Goal: Task Accomplishment & Management: Complete application form

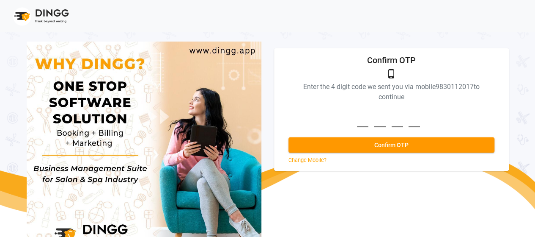
click at [370, 131] on div "phone_android Enter the 4 digit code we sent you via mobile [PHONE_NUMBER] to c…" at bounding box center [392, 116] width 214 height 95
click at [366, 121] on input at bounding box center [391, 115] width 69 height 23
click at [381, 121] on input at bounding box center [391, 115] width 69 height 23
click at [389, 121] on input at bounding box center [391, 115] width 69 height 23
click at [386, 121] on input at bounding box center [391, 115] width 69 height 23
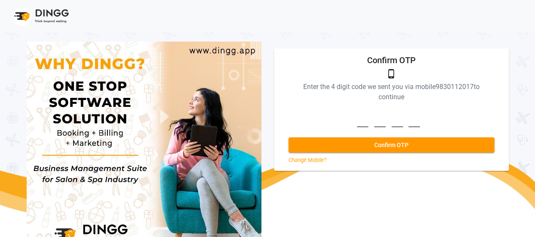
click at [386, 121] on input at bounding box center [391, 115] width 69 height 23
click at [362, 123] on input at bounding box center [391, 115] width 69 height 23
type input "1452"
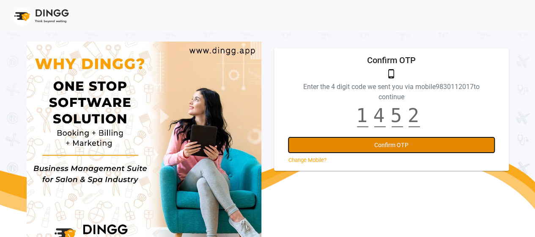
scroll to position [0, 0]
click at [370, 145] on button "Confirm OTP" at bounding box center [392, 144] width 206 height 15
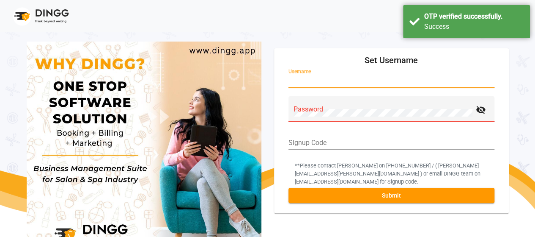
click at [336, 84] on input "Username" at bounding box center [392, 81] width 206 height 8
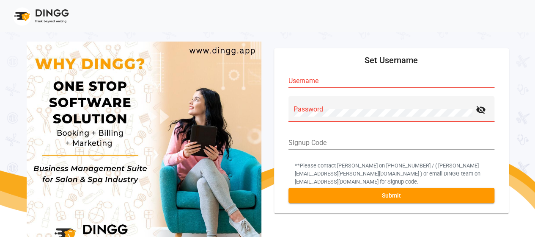
click at [322, 97] on div "Password visibility_off" at bounding box center [392, 108] width 206 height 25
click at [315, 86] on div "Username" at bounding box center [392, 78] width 206 height 19
paste input "Unico"
type input "Unico123"
click at [298, 117] on div "Password" at bounding box center [383, 112] width 179 height 20
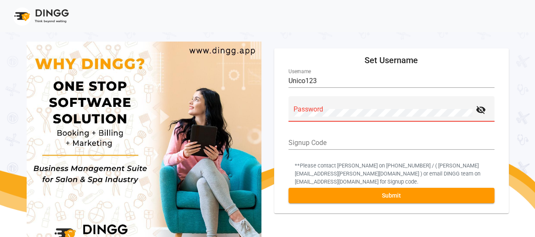
click at [298, 117] on div "Password" at bounding box center [383, 112] width 179 height 20
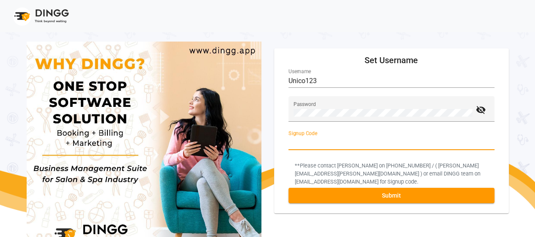
click at [362, 142] on input "Signup Code" at bounding box center [392, 143] width 206 height 8
paste input "JK004"
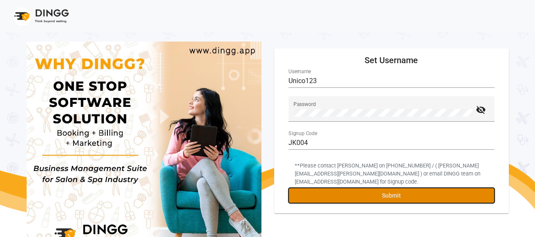
click at [378, 198] on button "Submit" at bounding box center [392, 194] width 206 height 15
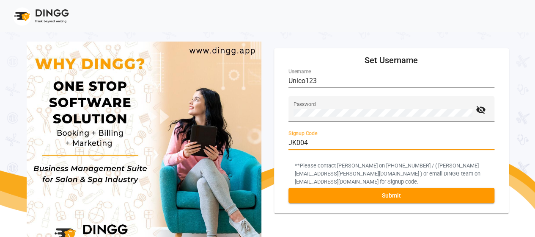
click at [334, 146] on input "JK004" at bounding box center [392, 143] width 206 height 8
click at [312, 142] on input "JK004" at bounding box center [392, 143] width 206 height 8
click at [318, 141] on input "JK004" at bounding box center [392, 143] width 206 height 8
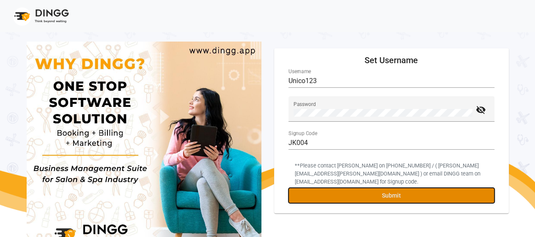
click at [334, 201] on button "Submit" at bounding box center [392, 194] width 206 height 15
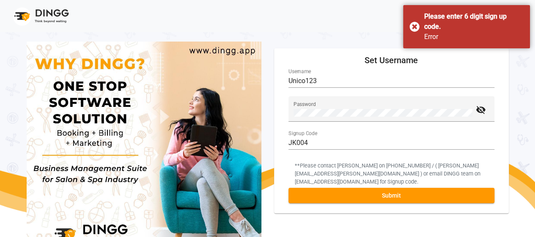
click at [299, 146] on input "JK004" at bounding box center [392, 143] width 206 height 8
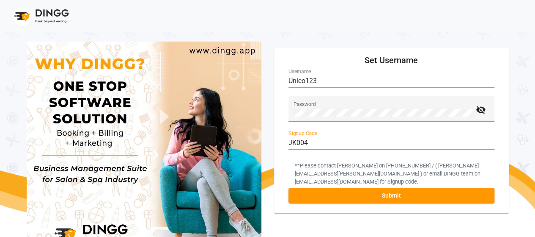
click at [296, 143] on input "JK004" at bounding box center [392, 143] width 206 height 8
click at [310, 146] on input "JK004" at bounding box center [392, 143] width 206 height 8
type input "J"
type input "153495"
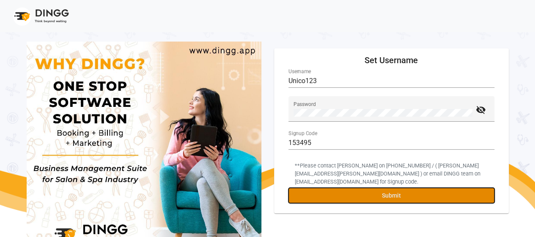
click at [340, 191] on button "Submit" at bounding box center [392, 194] width 206 height 15
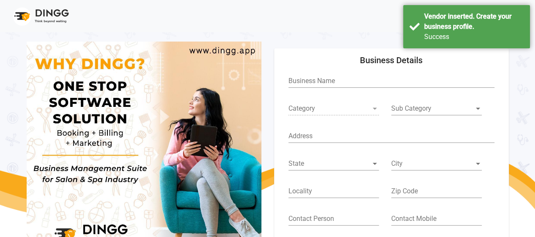
type input "1. [GEOGRAPHIC_DATA]"
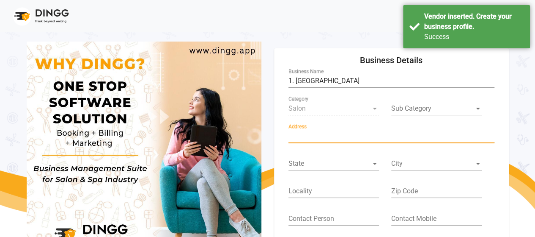
click at [455, 136] on input "Address" at bounding box center [392, 136] width 206 height 8
click at [470, 62] on h5 "Business Details" at bounding box center [391, 60] width 221 height 10
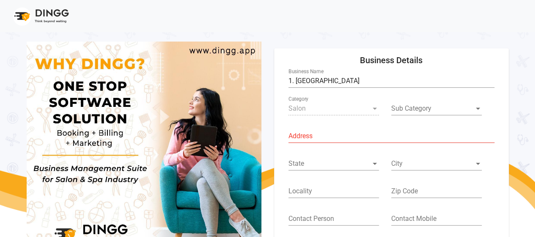
click at [327, 113] on div "Salon Category" at bounding box center [334, 105] width 91 height 19
click at [419, 110] on span at bounding box center [432, 109] width 83 height 8
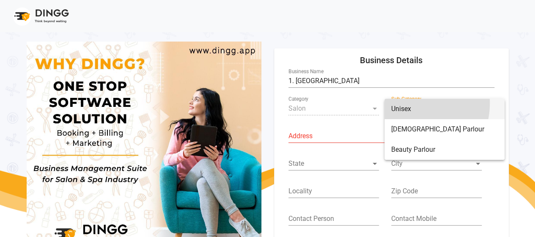
click at [408, 103] on span "Unisex" at bounding box center [444, 109] width 107 height 20
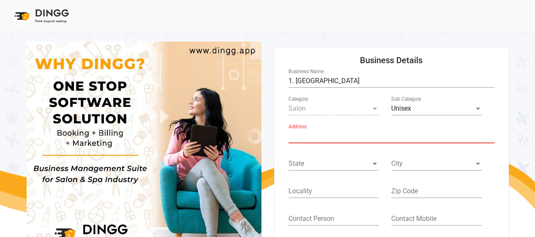
click at [336, 136] on input "Address" at bounding box center [392, 136] width 206 height 8
paste input "6. [STREET_ADDRESS]"
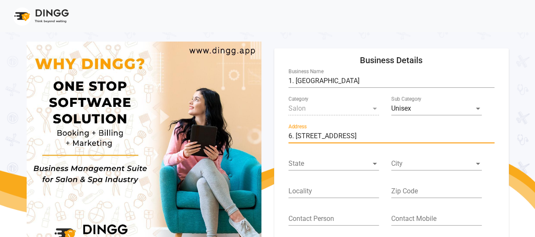
type input "6. [STREET_ADDRESS]"
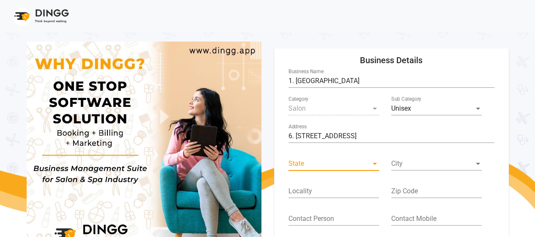
click at [333, 165] on span at bounding box center [330, 164] width 83 height 8
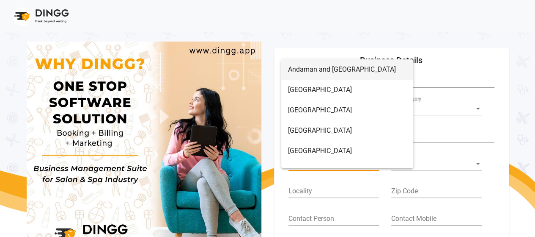
click at [426, 132] on div at bounding box center [267, 118] width 535 height 237
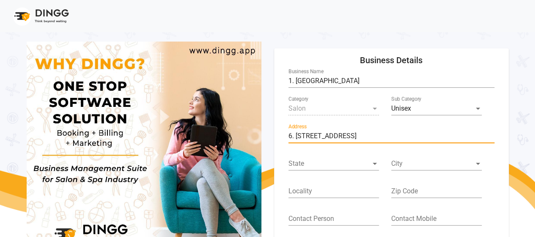
click at [428, 135] on input "6. [STREET_ADDRESS]" at bounding box center [392, 136] width 206 height 8
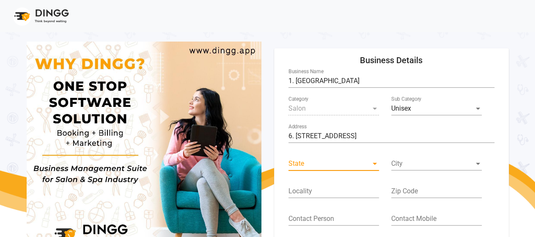
click at [349, 160] on span at bounding box center [330, 164] width 83 height 8
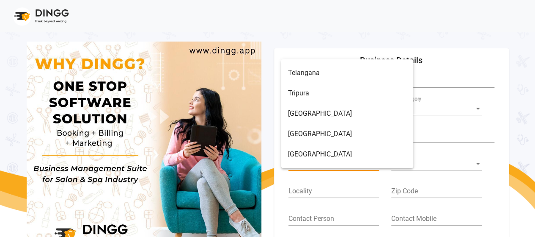
scroll to position [658, 0]
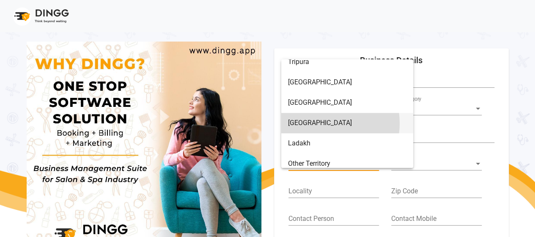
click at [323, 123] on span "[GEOGRAPHIC_DATA]" at bounding box center [347, 123] width 118 height 20
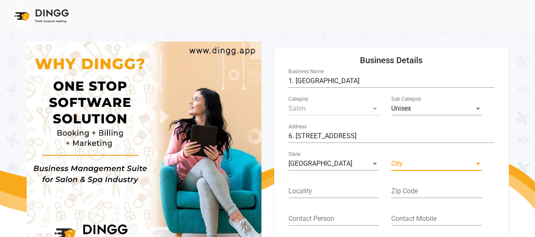
click at [428, 163] on span at bounding box center [432, 164] width 83 height 8
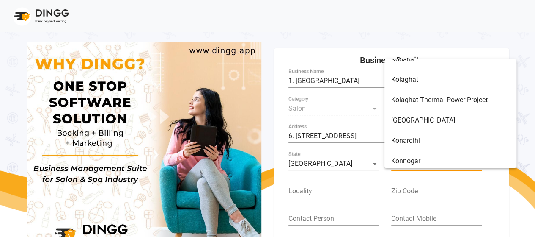
scroll to position [5454, 0]
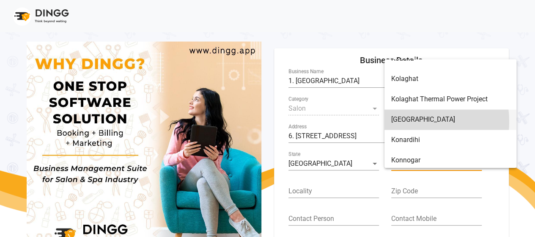
click at [409, 121] on span "[GEOGRAPHIC_DATA]" at bounding box center [450, 119] width 118 height 20
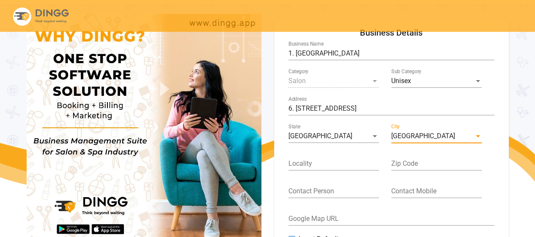
scroll to position [28, 0]
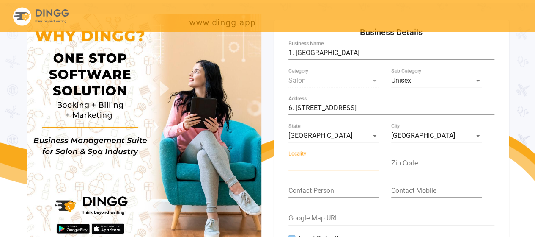
click at [338, 162] on input "Locality" at bounding box center [334, 163] width 91 height 8
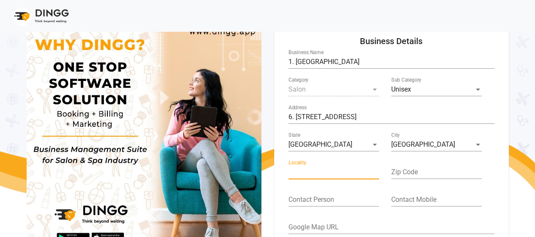
scroll to position [0, 96]
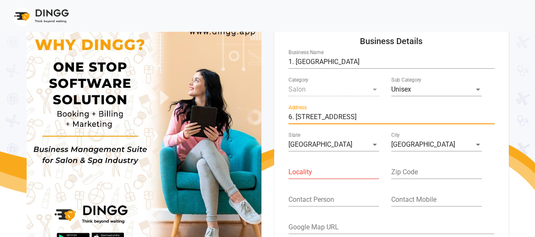
click at [384, 115] on input "6. [STREET_ADDRESS]" at bounding box center [392, 117] width 206 height 8
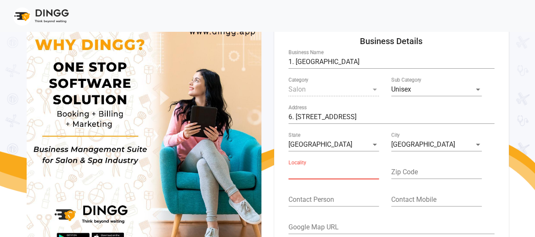
scroll to position [0, 0]
click at [350, 175] on input "Locality" at bounding box center [334, 172] width 91 height 8
paste input "[GEOGRAPHIC_DATA]"
type input "[GEOGRAPHIC_DATA]"
click at [420, 178] on div "Zip Code" at bounding box center [436, 169] width 91 height 19
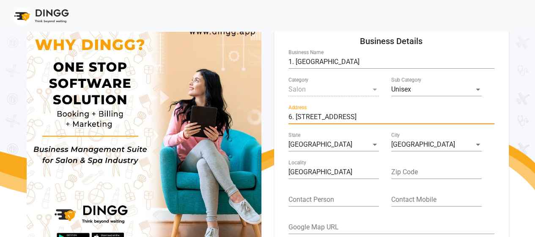
click at [428, 116] on input "6. [STREET_ADDRESS]" at bounding box center [392, 117] width 206 height 8
drag, startPoint x: 428, startPoint y: 116, endPoint x: 452, endPoint y: 112, distance: 24.1
click at [452, 112] on div "6. [STREET_ADDRESS] Address" at bounding box center [392, 114] width 206 height 19
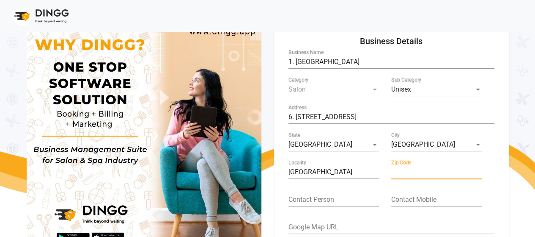
click at [411, 174] on input "Zip Code" at bounding box center [436, 172] width 91 height 8
paste input "7000157"
type input "7000157"
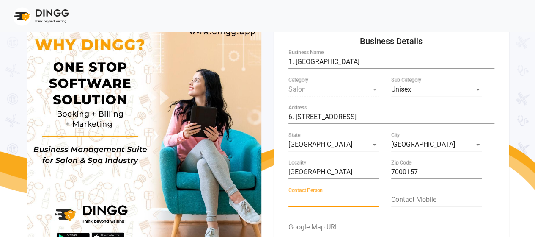
click at [322, 202] on input "Contact Person" at bounding box center [334, 199] width 91 height 8
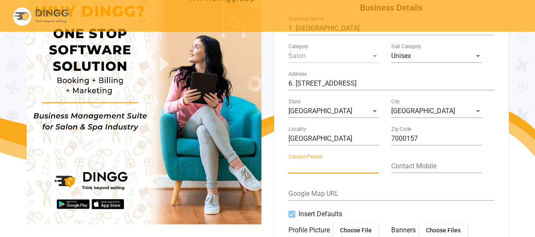
scroll to position [52, 0]
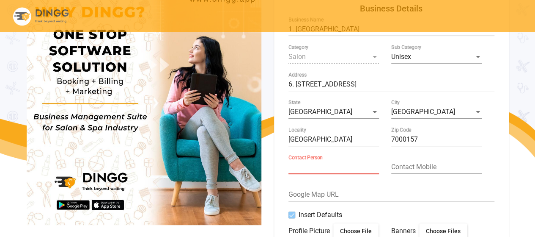
paste input "[PERSON_NAME]"
type input "[PERSON_NAME]"
click at [398, 173] on div "Contact Mobile" at bounding box center [436, 163] width 91 height 19
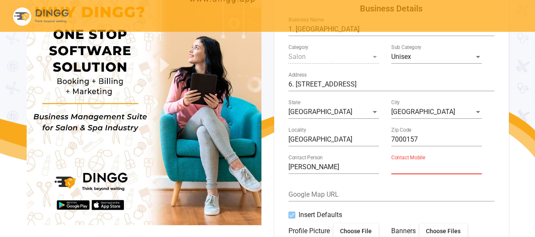
paste input "9830112017"
type input "9830112017"
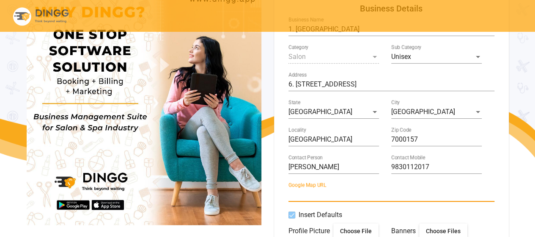
click at [319, 196] on input "Google Map URL" at bounding box center [392, 194] width 206 height 8
paste input "[URL][DOMAIN_NAME]"
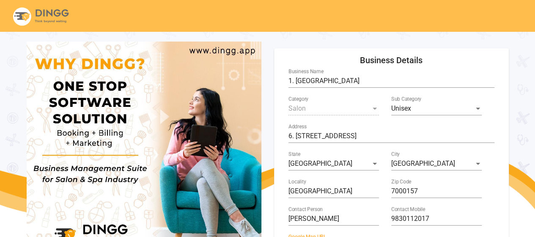
scroll to position [86, 0]
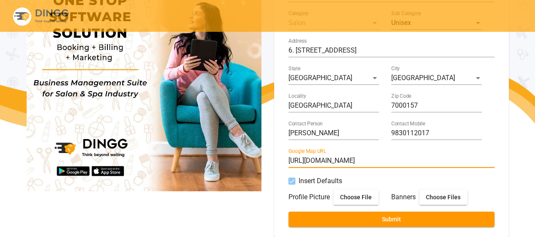
type input "[URL][DOMAIN_NAME]"
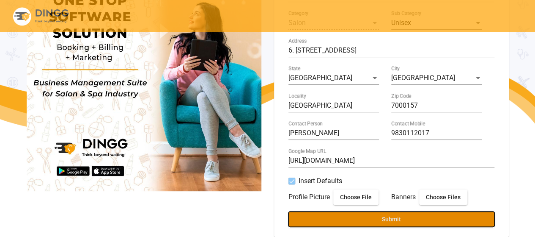
click at [391, 220] on span "Submit" at bounding box center [391, 218] width 19 height 7
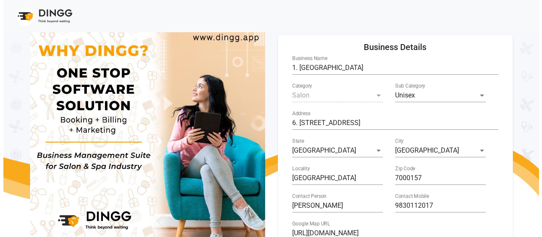
scroll to position [0, 0]
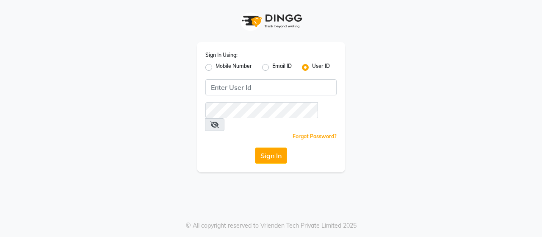
click at [258, 88] on input "Username" at bounding box center [270, 87] width 131 height 16
type input "[URL][DOMAIN_NAME]"
click at [258, 87] on input "[URL][DOMAIN_NAME]" at bounding box center [270, 87] width 131 height 16
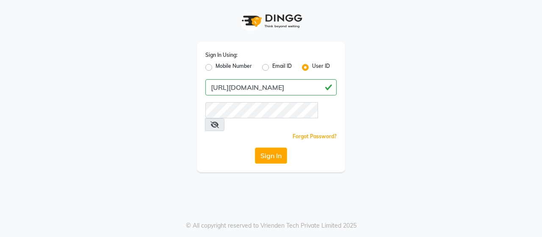
click at [258, 87] on input "[URL][DOMAIN_NAME]" at bounding box center [270, 87] width 131 height 16
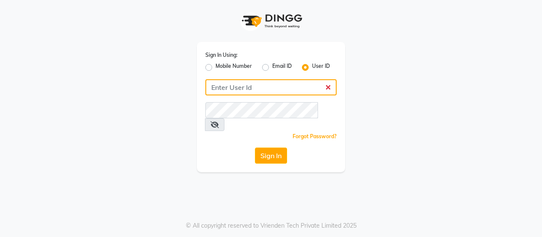
paste input "Unico"
type input "Unico123"
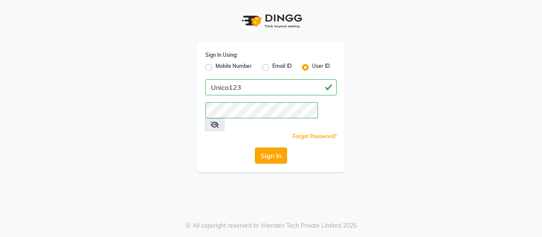
click at [262, 147] on button "Sign In" at bounding box center [271, 155] width 32 height 16
